Goal: Task Accomplishment & Management: Use online tool/utility

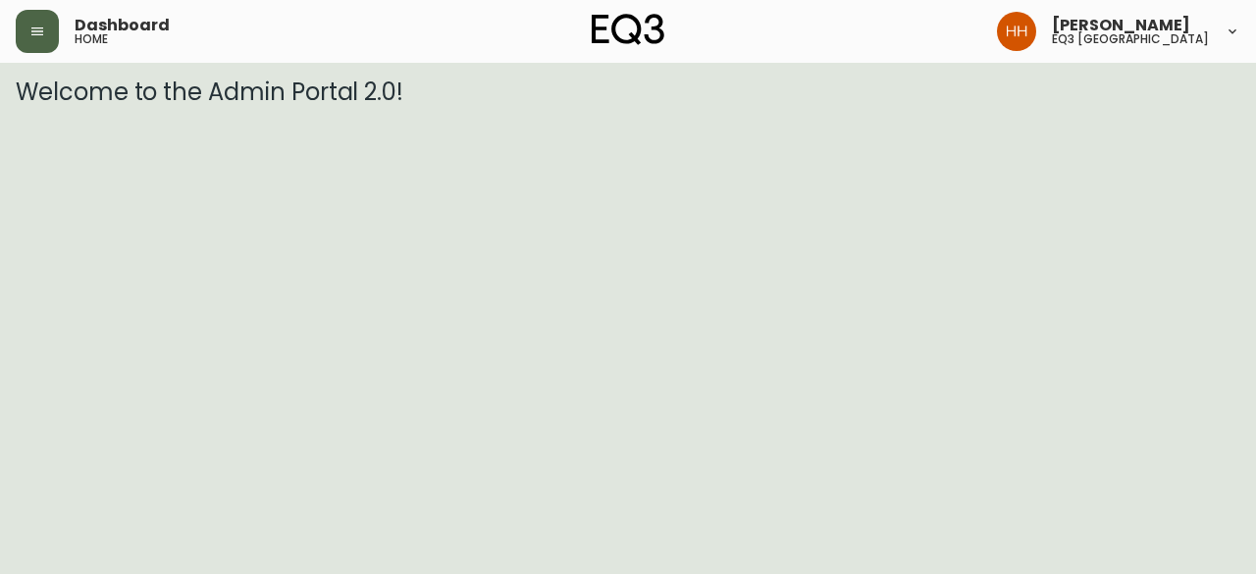
click at [24, 33] on button "button" at bounding box center [37, 31] width 43 height 43
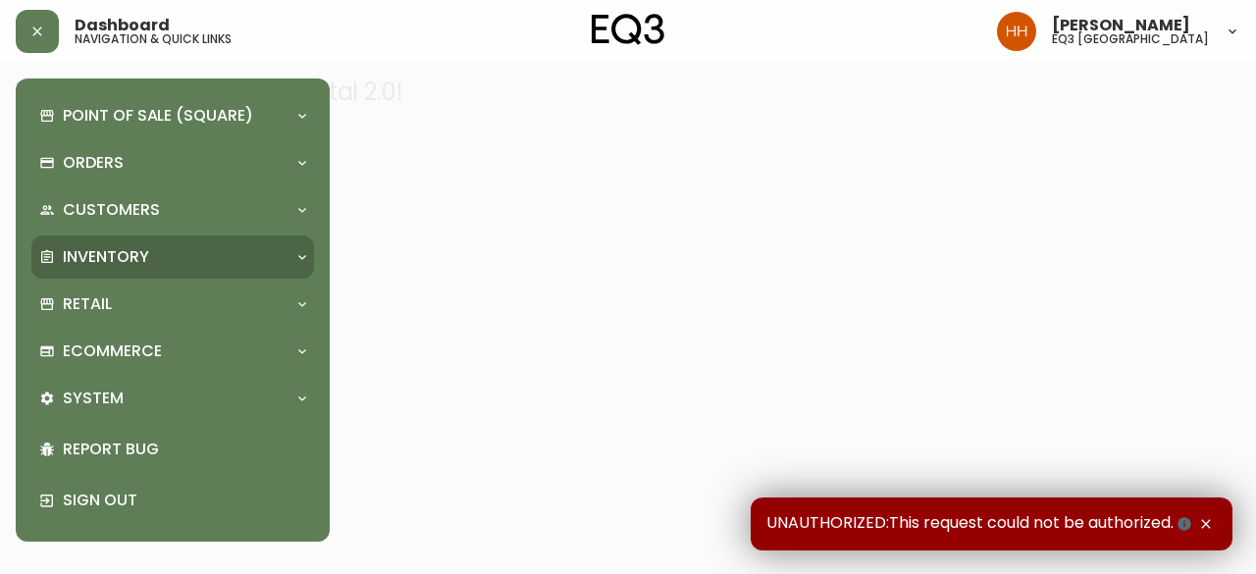
click at [110, 254] on p "Inventory" at bounding box center [106, 257] width 86 height 22
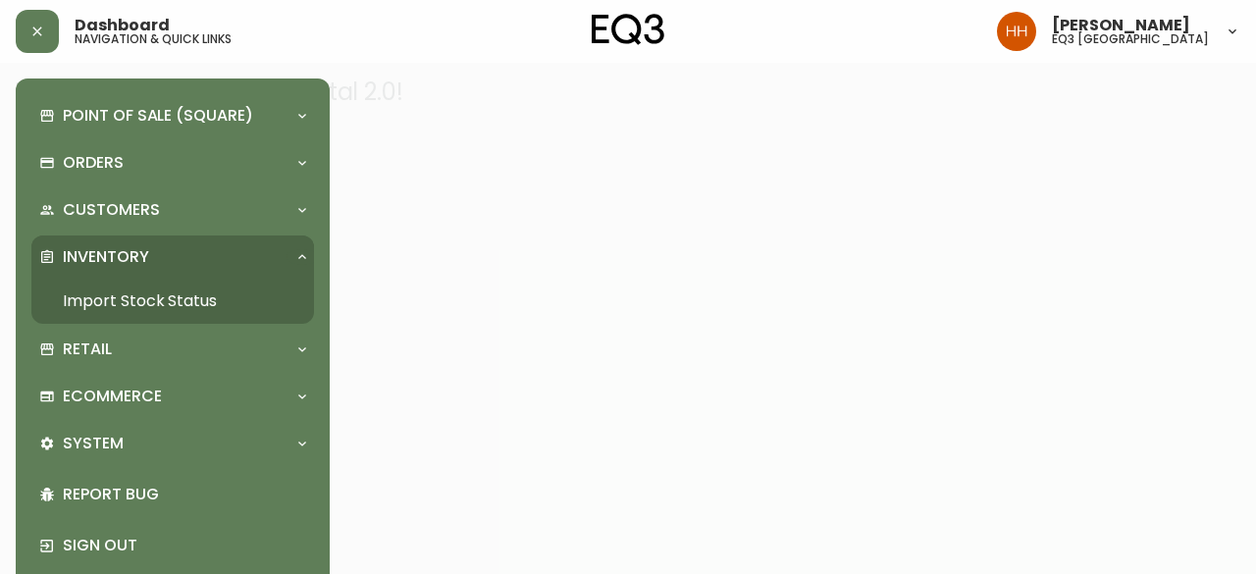
drag, startPoint x: 110, startPoint y: 293, endPoint x: 202, endPoint y: 289, distance: 92.3
click at [110, 293] on link "Import Stock Status" at bounding box center [172, 301] width 283 height 45
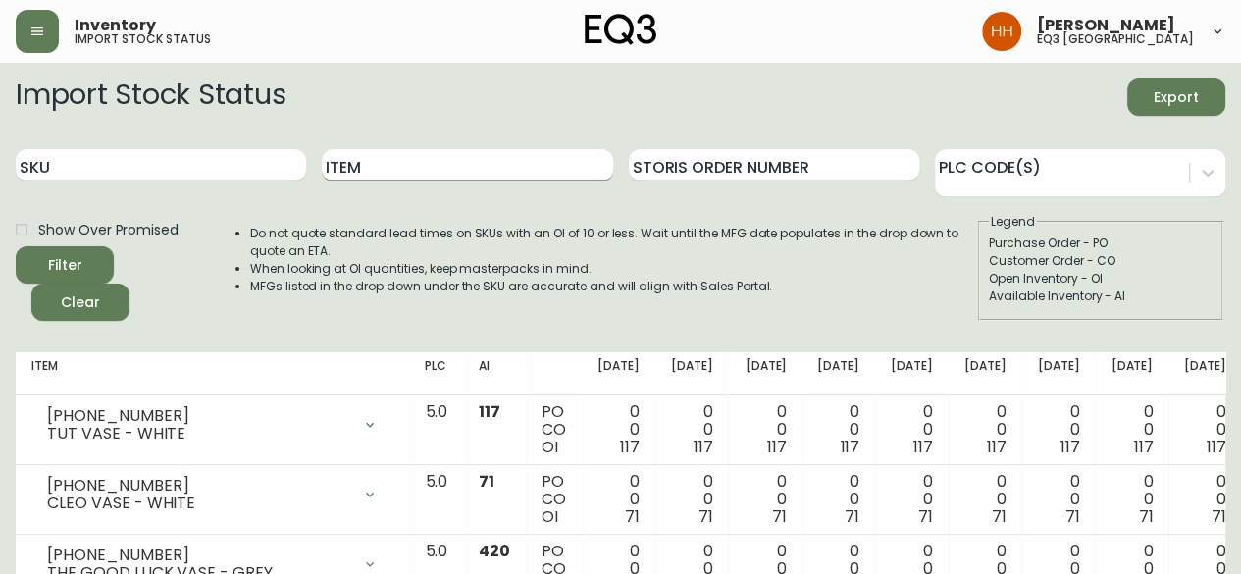
click at [484, 154] on input "Item" at bounding box center [467, 164] width 290 height 31
type input "tundra"
click at [16, 246] on button "Filter" at bounding box center [65, 264] width 98 height 37
